Goal: Use online tool/utility: Utilize a website feature to perform a specific function

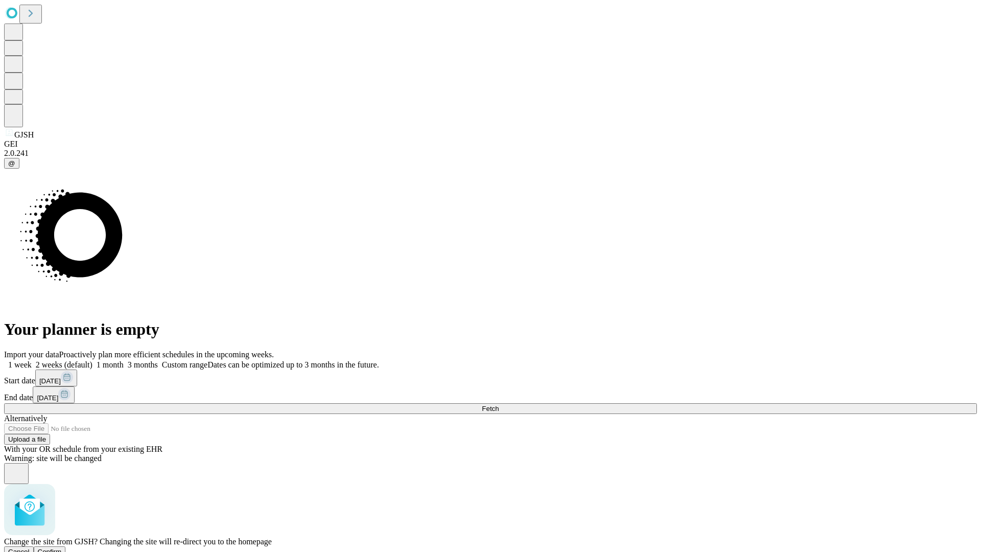
click at [62, 548] on span "Confirm" at bounding box center [50, 552] width 24 height 8
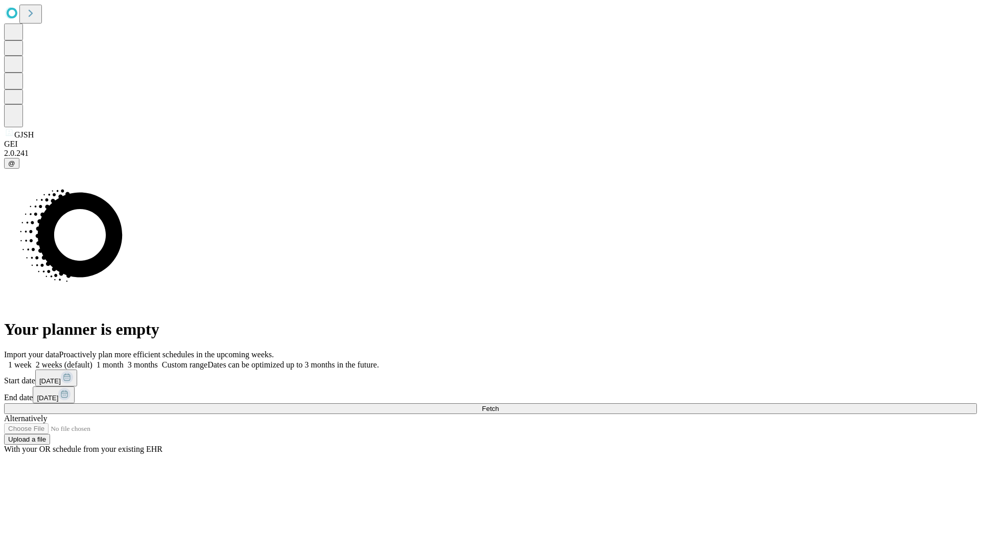
click at [124, 360] on label "1 month" at bounding box center [107, 364] width 31 height 9
click at [499, 405] on span "Fetch" at bounding box center [490, 409] width 17 height 8
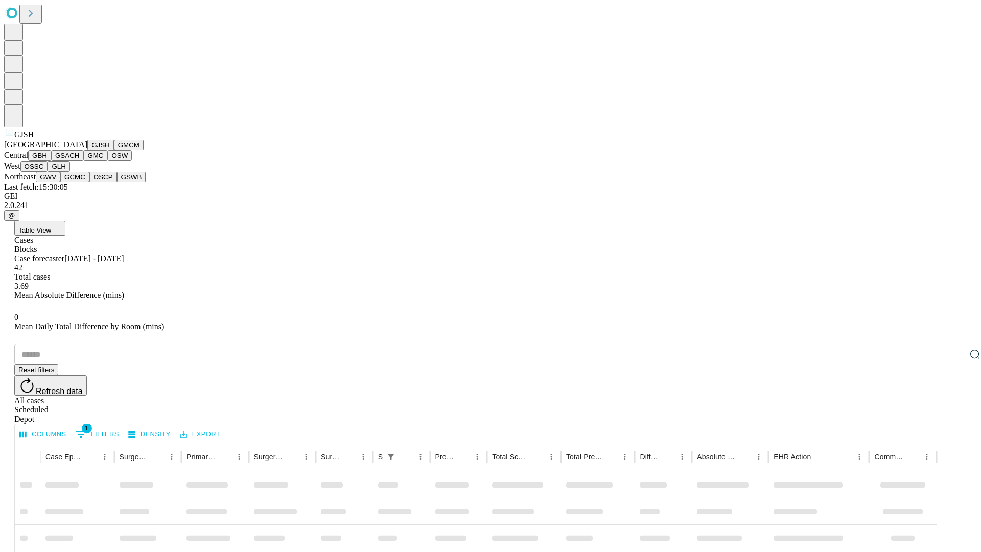
click at [114, 150] on button "GMCM" at bounding box center [129, 144] width 30 height 11
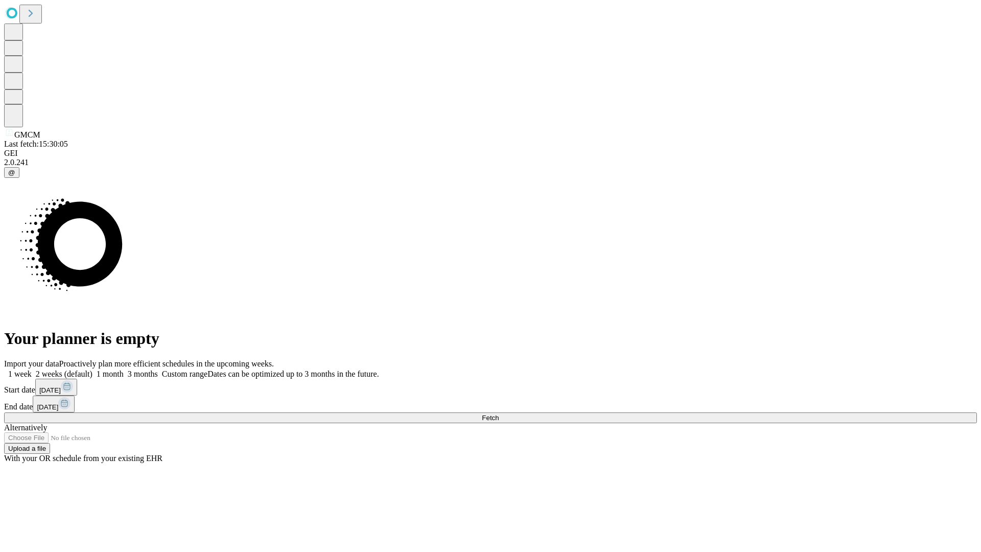
click at [124, 369] on label "1 month" at bounding box center [107, 373] width 31 height 9
click at [499, 414] on span "Fetch" at bounding box center [490, 418] width 17 height 8
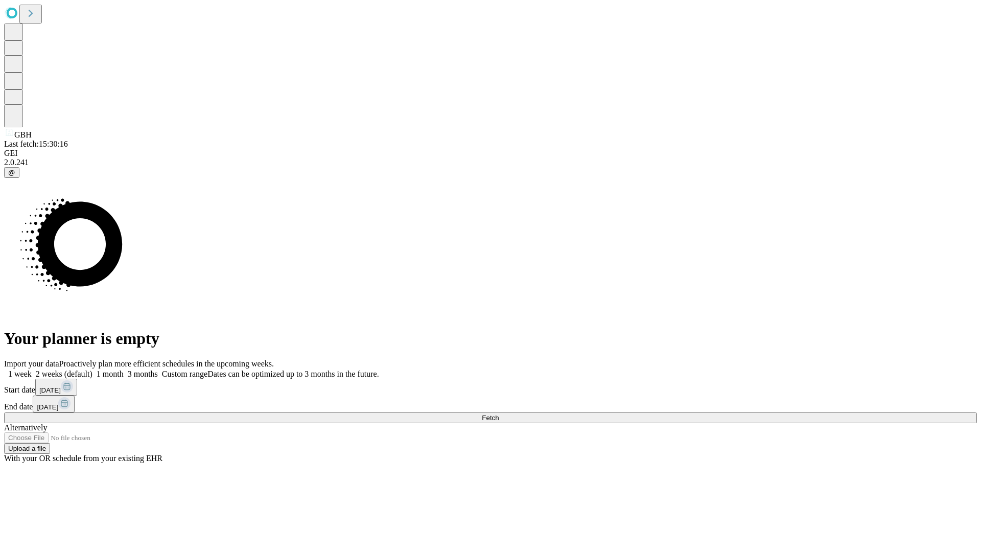
click at [124, 369] on label "1 month" at bounding box center [107, 373] width 31 height 9
click at [499, 414] on span "Fetch" at bounding box center [490, 418] width 17 height 8
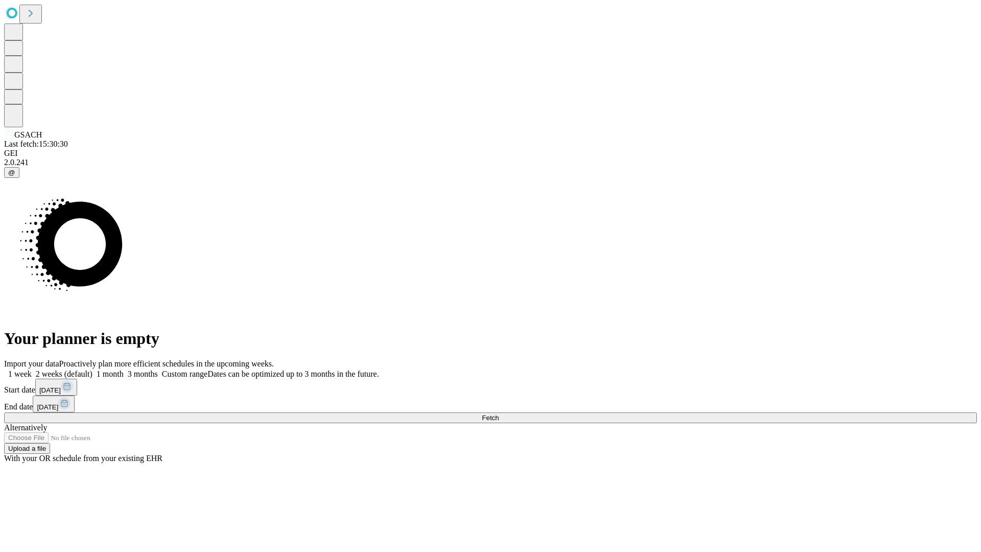
click at [499, 414] on span "Fetch" at bounding box center [490, 418] width 17 height 8
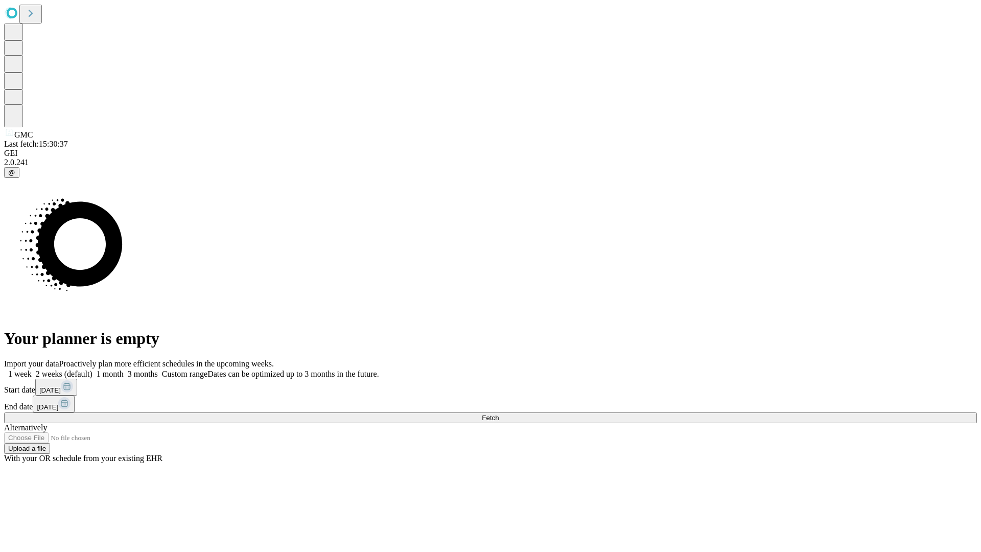
click at [124, 369] on label "1 month" at bounding box center [107, 373] width 31 height 9
click at [499, 414] on span "Fetch" at bounding box center [490, 418] width 17 height 8
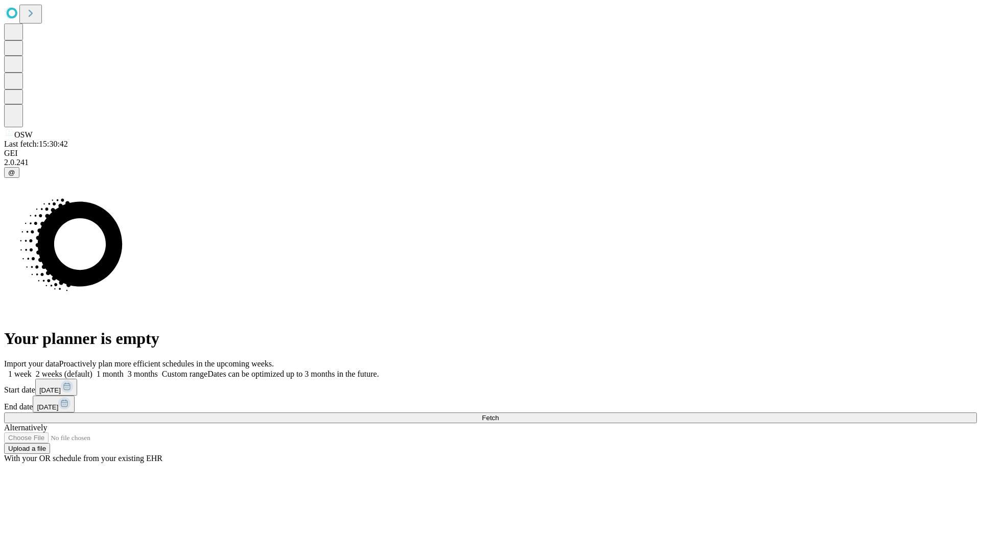
click at [124, 369] on label "1 month" at bounding box center [107, 373] width 31 height 9
click at [499, 414] on span "Fetch" at bounding box center [490, 418] width 17 height 8
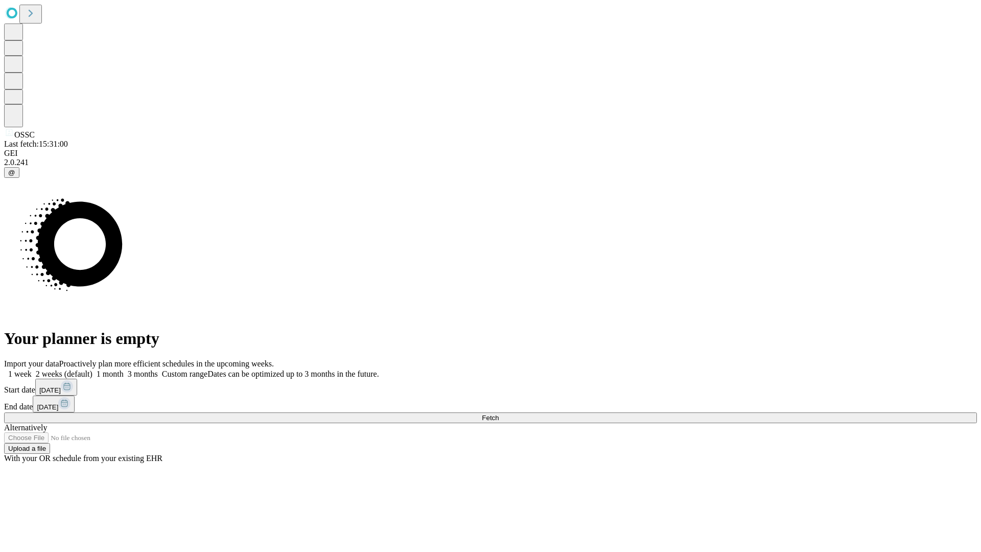
click at [124, 369] on label "1 month" at bounding box center [107, 373] width 31 height 9
click at [499, 414] on span "Fetch" at bounding box center [490, 418] width 17 height 8
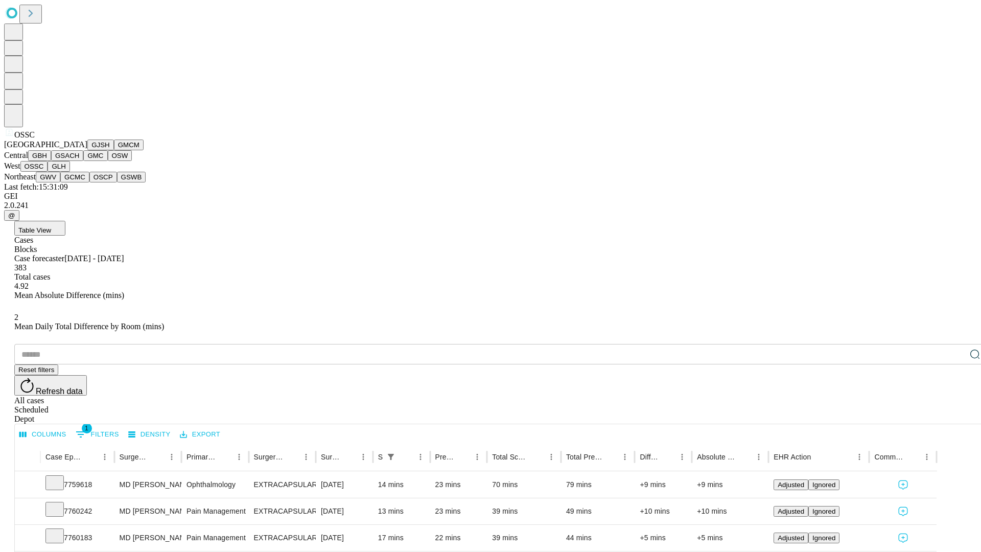
click at [69, 172] on button "GLH" at bounding box center [59, 166] width 22 height 11
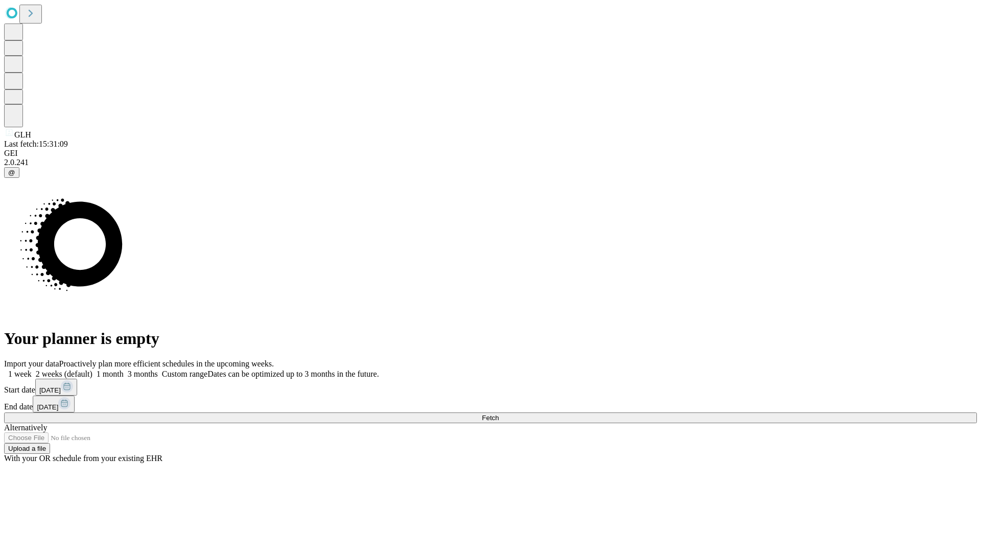
click at [124, 369] on label "1 month" at bounding box center [107, 373] width 31 height 9
click at [499, 414] on span "Fetch" at bounding box center [490, 418] width 17 height 8
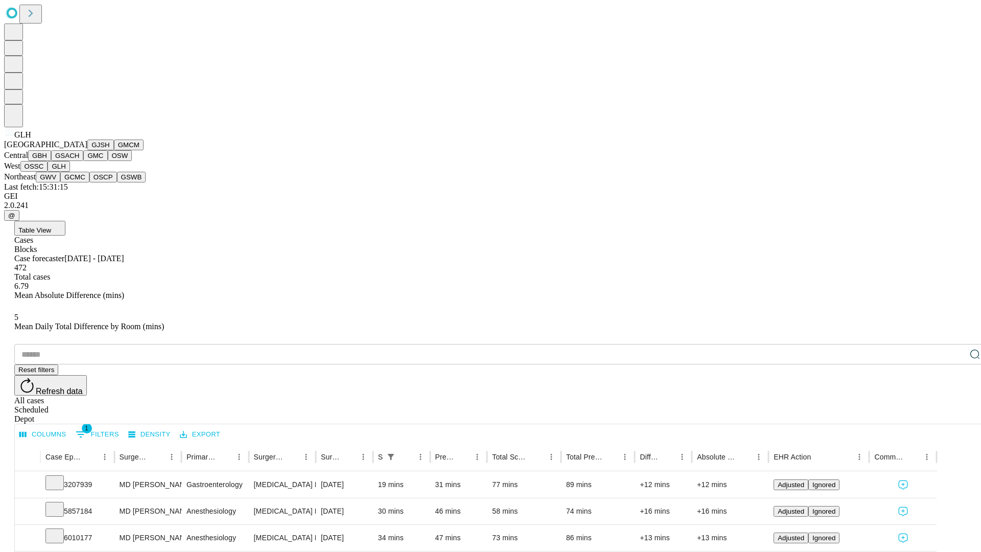
click at [60, 182] on button "GWV" at bounding box center [48, 177] width 25 height 11
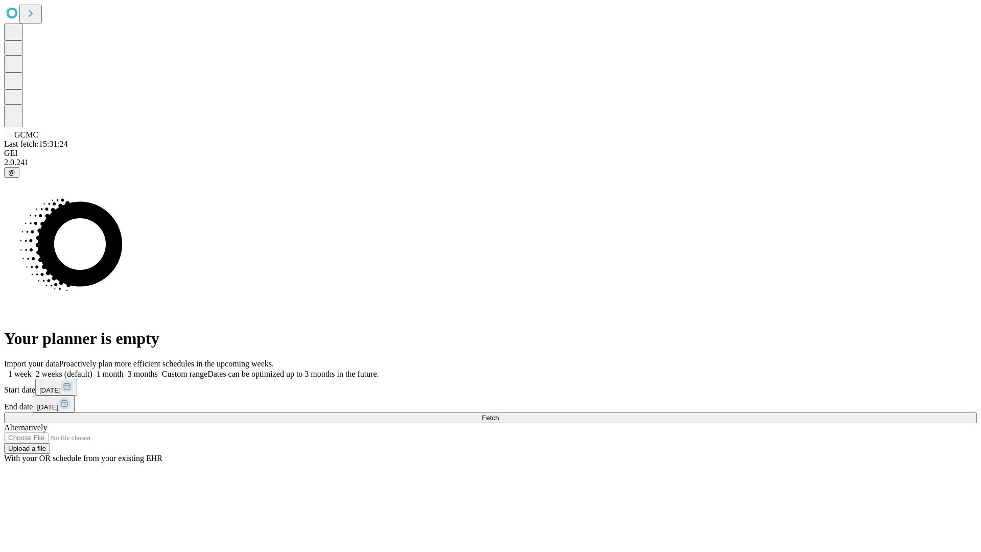
click at [499, 414] on span "Fetch" at bounding box center [490, 418] width 17 height 8
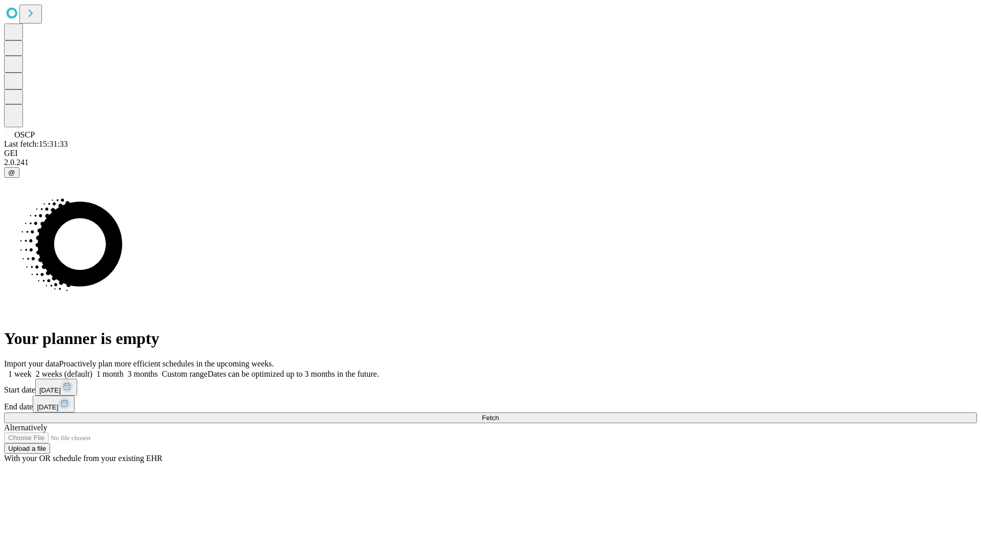
click at [124, 369] on label "1 month" at bounding box center [107, 373] width 31 height 9
click at [499, 414] on span "Fetch" at bounding box center [490, 418] width 17 height 8
